Goal: Task Accomplishment & Management: Use online tool/utility

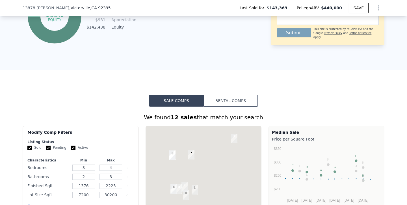
scroll to position [347, 0]
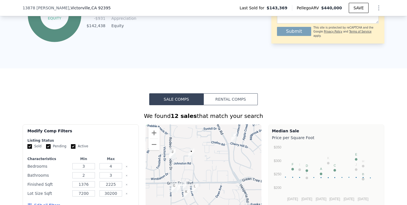
click at [220, 101] on button "Rental Comps" at bounding box center [231, 99] width 54 height 12
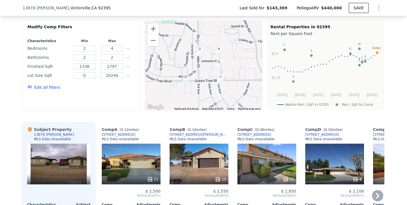
scroll to position [427, 0]
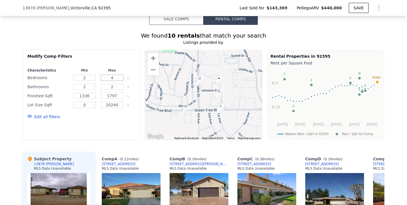
drag, startPoint x: 113, startPoint y: 83, endPoint x: 106, endPoint y: 82, distance: 7.4
click at [106, 81] on input "4" at bounding box center [112, 78] width 23 height 6
type input "2"
click at [113, 121] on button "Update Search" at bounding box center [114, 117] width 43 height 8
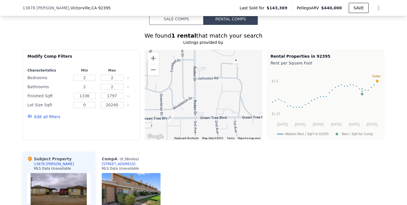
drag, startPoint x: 85, startPoint y: 91, endPoint x: 77, endPoint y: 92, distance: 7.4
click at [77, 90] on input "2" at bounding box center [84, 87] width 23 height 6
click at [113, 121] on button "Update Search" at bounding box center [114, 117] width 43 height 8
drag, startPoint x: 114, startPoint y: 91, endPoint x: 103, endPoint y: 92, distance: 10.5
click at [103, 90] on input "2" at bounding box center [112, 87] width 23 height 6
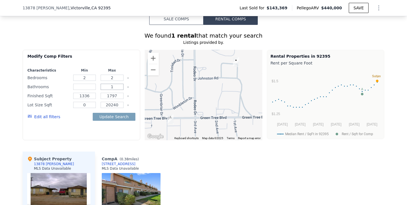
type input "1"
click at [113, 121] on button "Update Search" at bounding box center [114, 117] width 43 height 8
click at [87, 90] on input "number" at bounding box center [84, 87] width 23 height 6
type input "1"
click at [113, 121] on button "Update Search" at bounding box center [114, 117] width 43 height 8
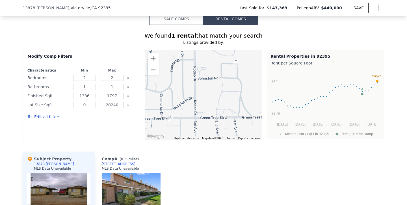
click at [131, 125] on div "Edit all filters" at bounding box center [81, 117] width 108 height 16
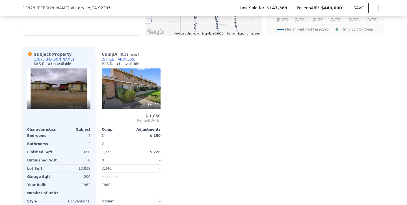
scroll to position [531, 0]
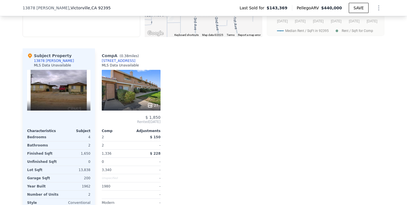
click at [136, 95] on div "27" at bounding box center [131, 90] width 59 height 41
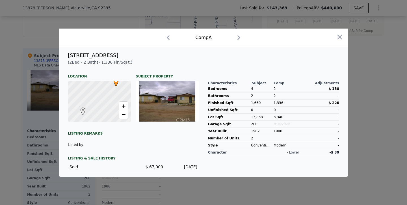
scroll to position [15, 0]
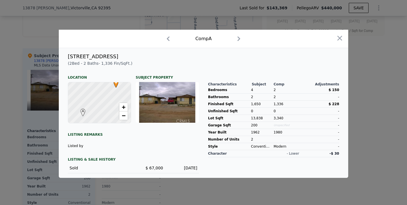
click at [165, 114] on div at bounding box center [167, 102] width 63 height 41
click at [111, 115] on div at bounding box center [99, 102] width 75 height 49
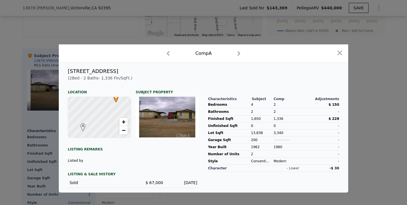
scroll to position [0, 0]
click at [338, 54] on icon "button" at bounding box center [340, 53] width 5 height 5
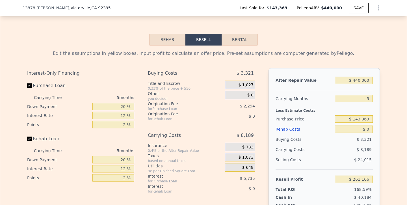
scroll to position [769, 0]
click at [241, 44] on button "Rental" at bounding box center [240, 40] width 36 height 12
select select "30"
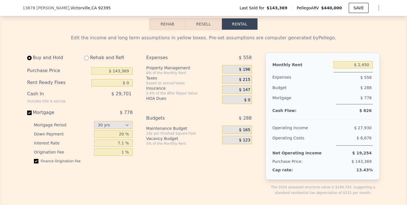
scroll to position [786, 0]
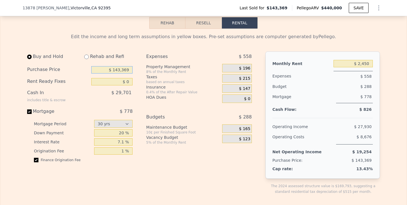
drag, startPoint x: 106, startPoint y: 74, endPoint x: 146, endPoint y: 76, distance: 40.5
click at [146, 76] on div "Buy and Hold Rehab and Refi Purchase Price $ 143,369 Rent Ready Fixes $ 0 Cash …" at bounding box center [141, 127] width 229 height 152
type input "$ 329,000"
drag, startPoint x: 357, startPoint y: 68, endPoint x: 392, endPoint y: 69, distance: 35.6
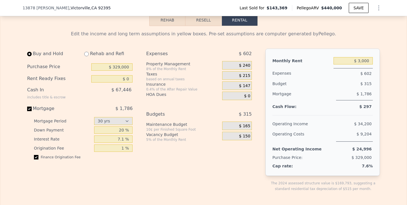
scroll to position [793, 0]
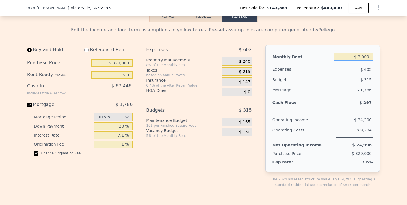
drag, startPoint x: 357, startPoint y: 61, endPoint x: 393, endPoint y: 62, distance: 36.5
type input "$ 3,400"
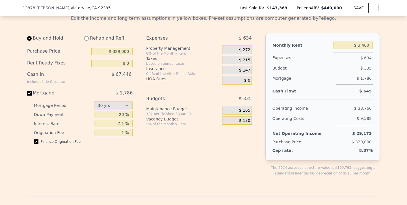
scroll to position [805, 0]
type input "4"
type input "2"
type input "$ 2,450"
